Goal: Check status

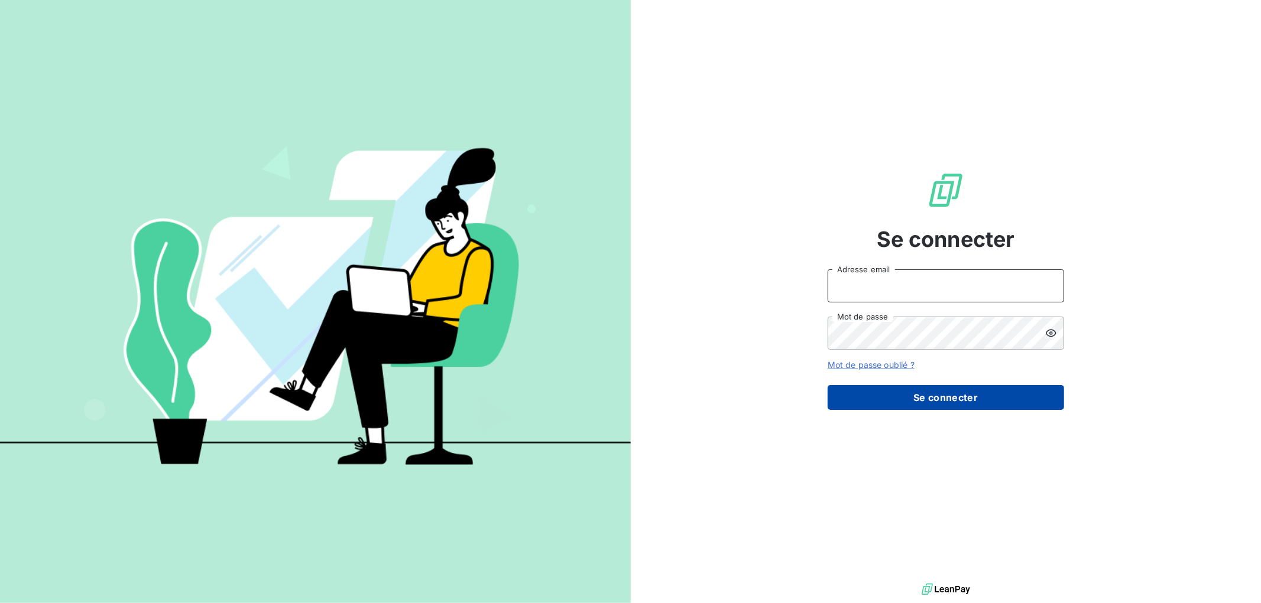
type input "[EMAIL_ADDRESS][DOMAIN_NAME]"
click at [941, 404] on button "Se connecter" at bounding box center [945, 397] width 236 height 25
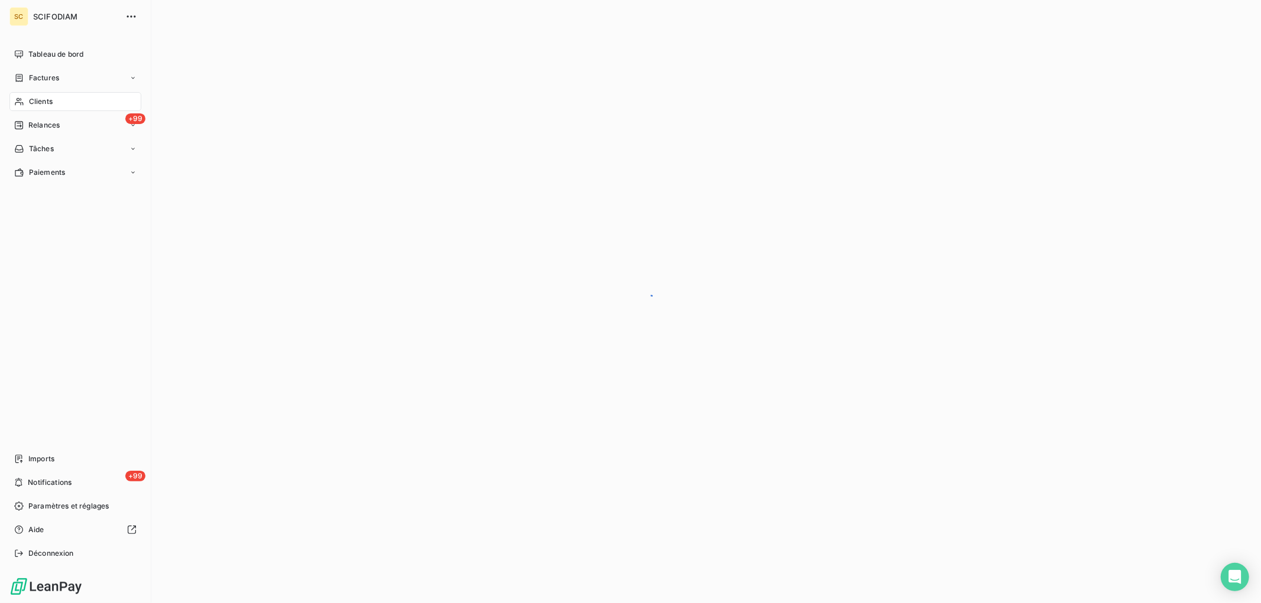
click at [58, 96] on div "Clients" at bounding box center [75, 101] width 132 height 19
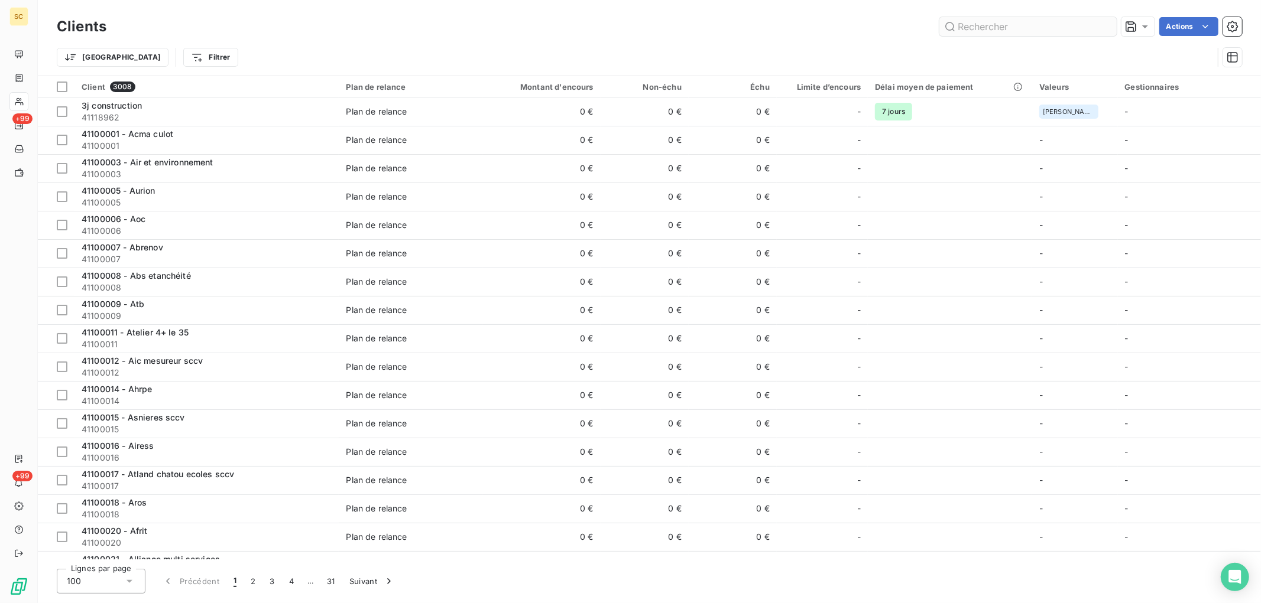
click at [993, 25] on input "text" at bounding box center [1027, 26] width 177 height 19
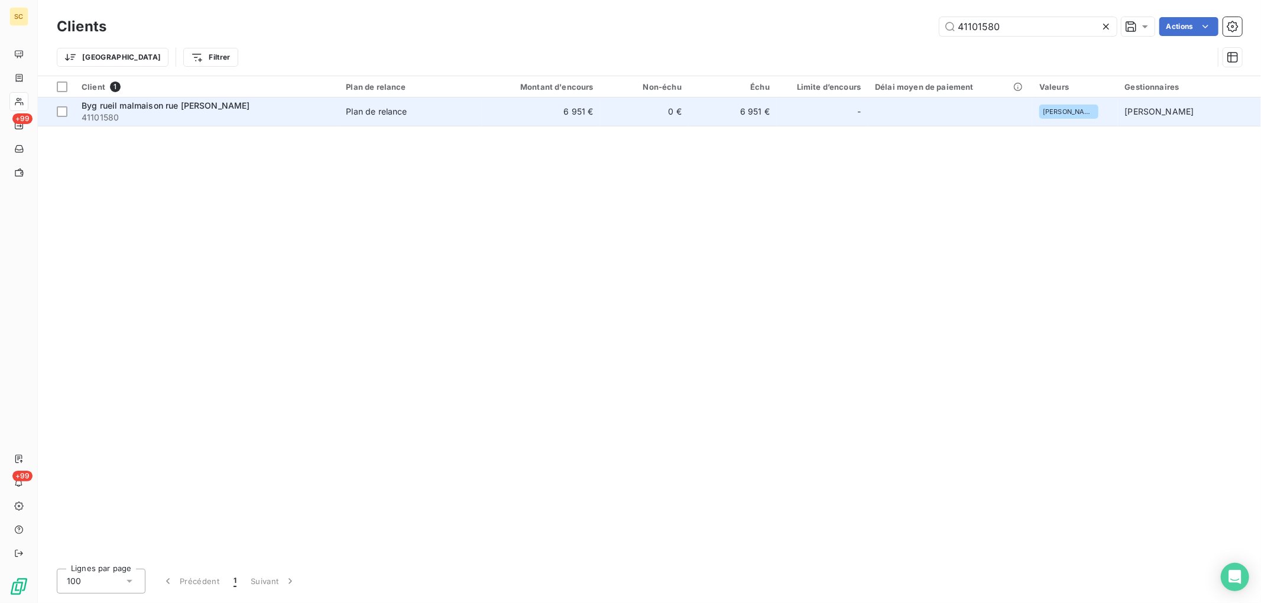
type input "41101580"
click at [540, 109] on td "6 951 €" at bounding box center [541, 112] width 118 height 28
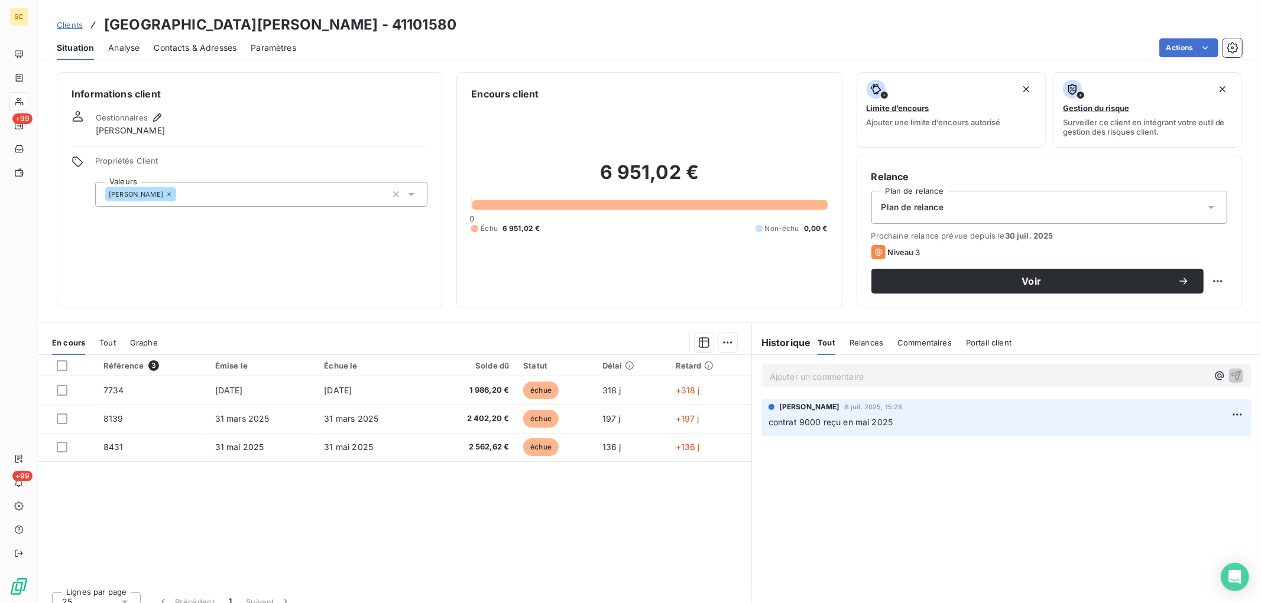
click at [105, 343] on span "Tout" at bounding box center [107, 342] width 17 height 9
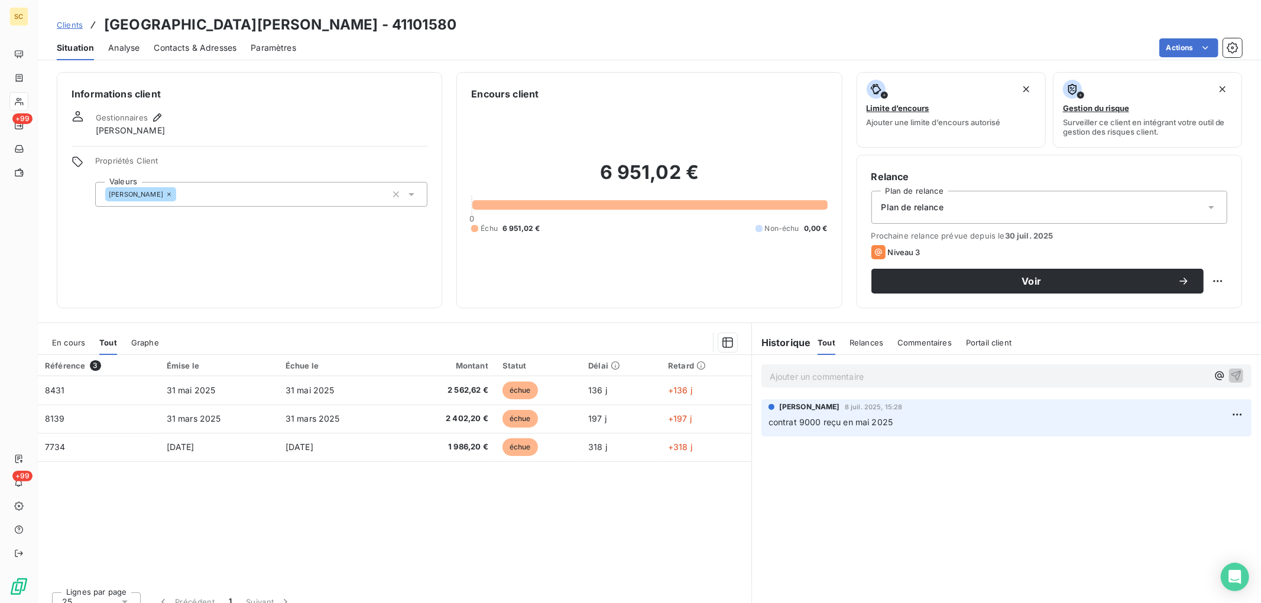
click at [79, 343] on span "En cours" at bounding box center [68, 342] width 33 height 9
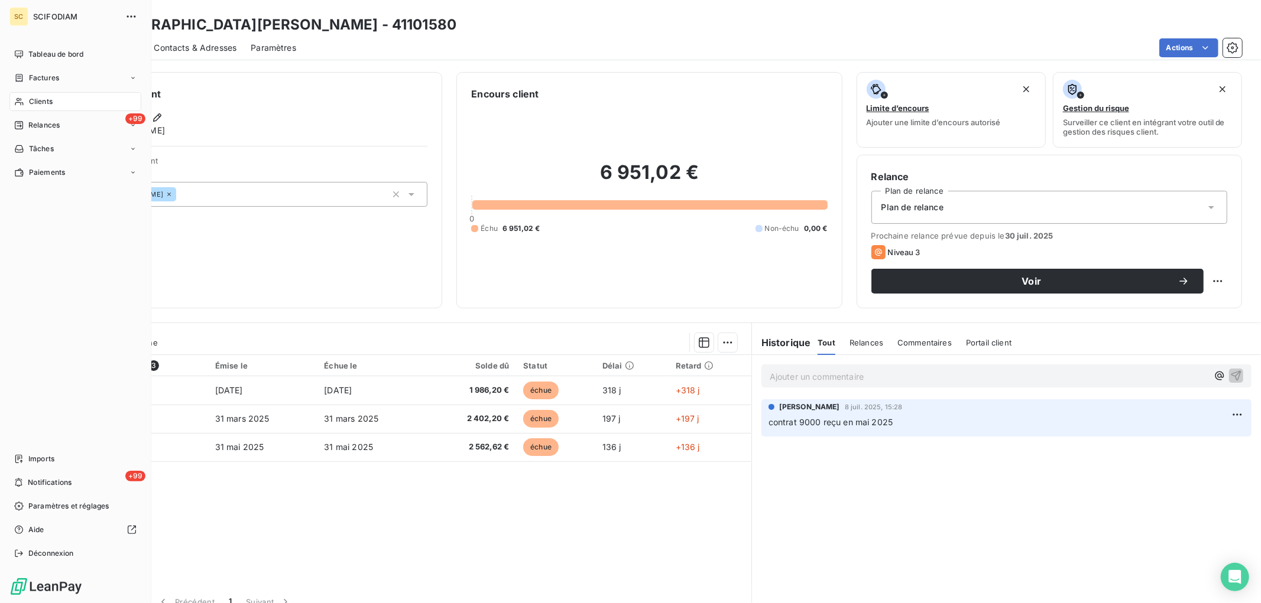
click at [52, 99] on span "Clients" at bounding box center [41, 101] width 24 height 11
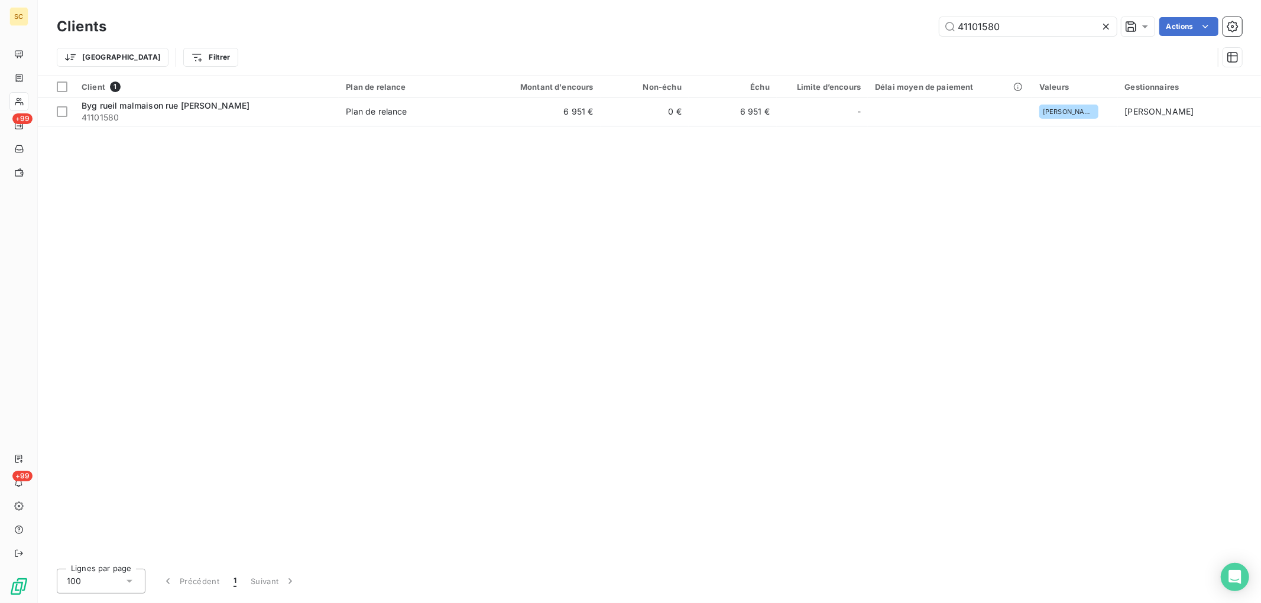
drag, startPoint x: 958, startPoint y: 28, endPoint x: 787, endPoint y: 50, distance: 172.7
click at [788, 49] on div "Clients 41101580 Actions Trier Filtrer" at bounding box center [649, 44] width 1185 height 61
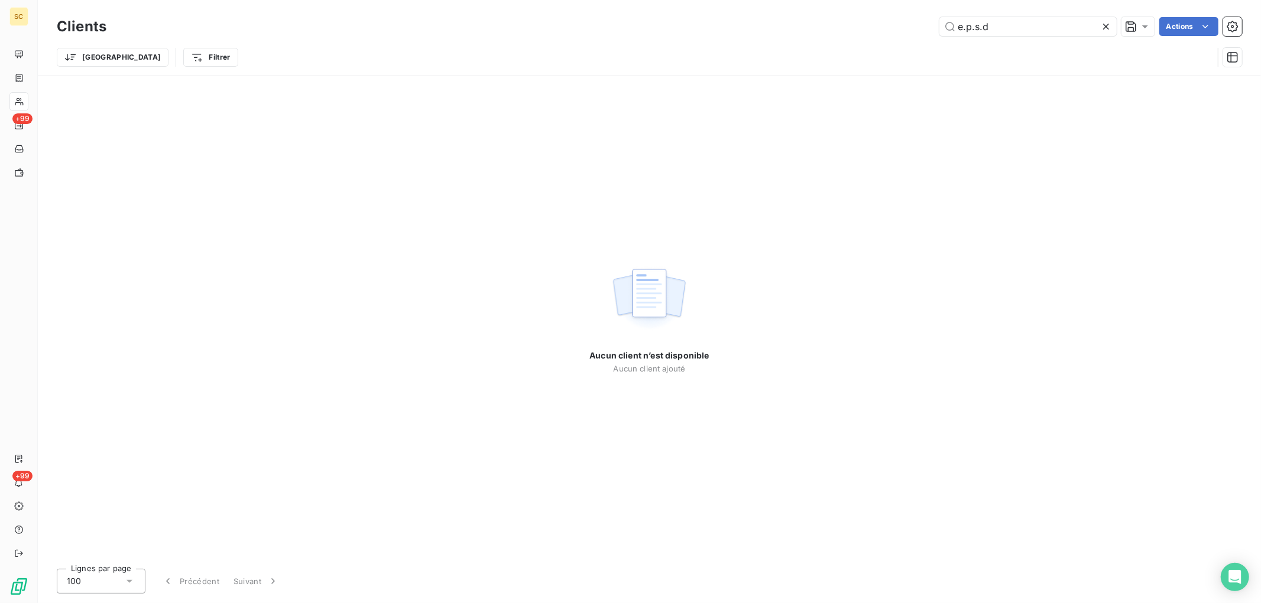
drag, startPoint x: 1043, startPoint y: 28, endPoint x: 659, endPoint y: 58, distance: 384.7
click at [659, 58] on div "Clients e.p.s.d Actions Trier Filtrer" at bounding box center [649, 44] width 1185 height 61
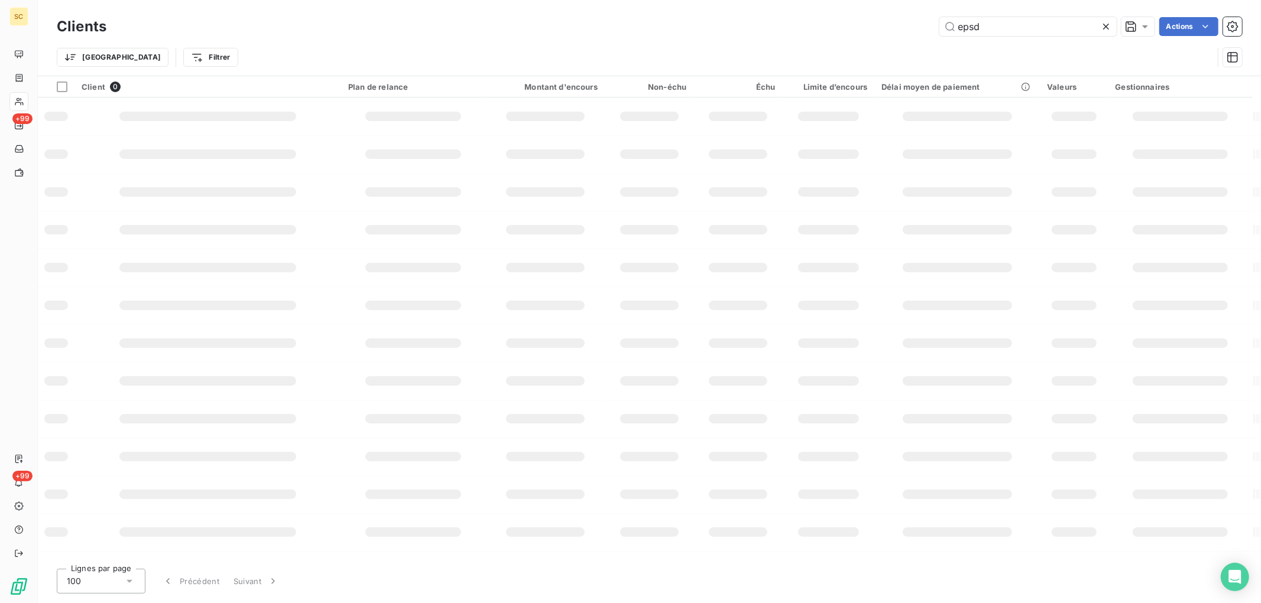
type input "epsd"
